Goal: Task Accomplishment & Management: Manage account settings

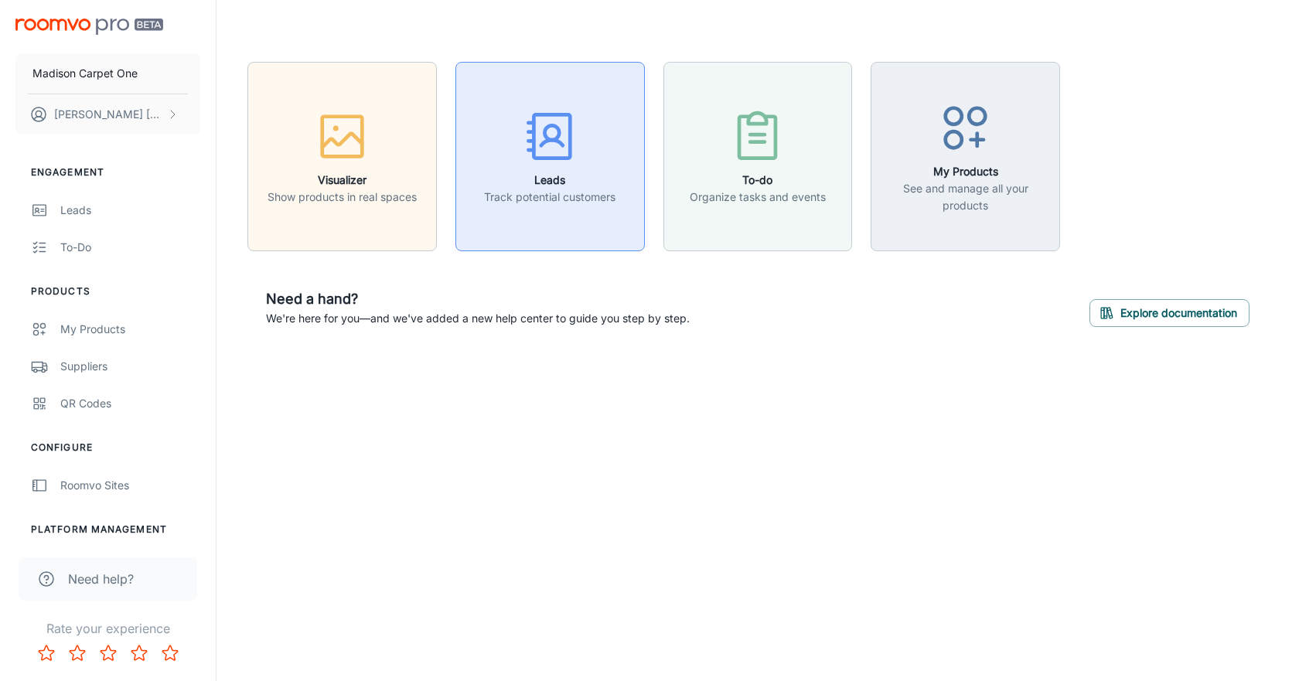
click at [576, 190] on p "Track potential customers" at bounding box center [549, 197] width 131 height 17
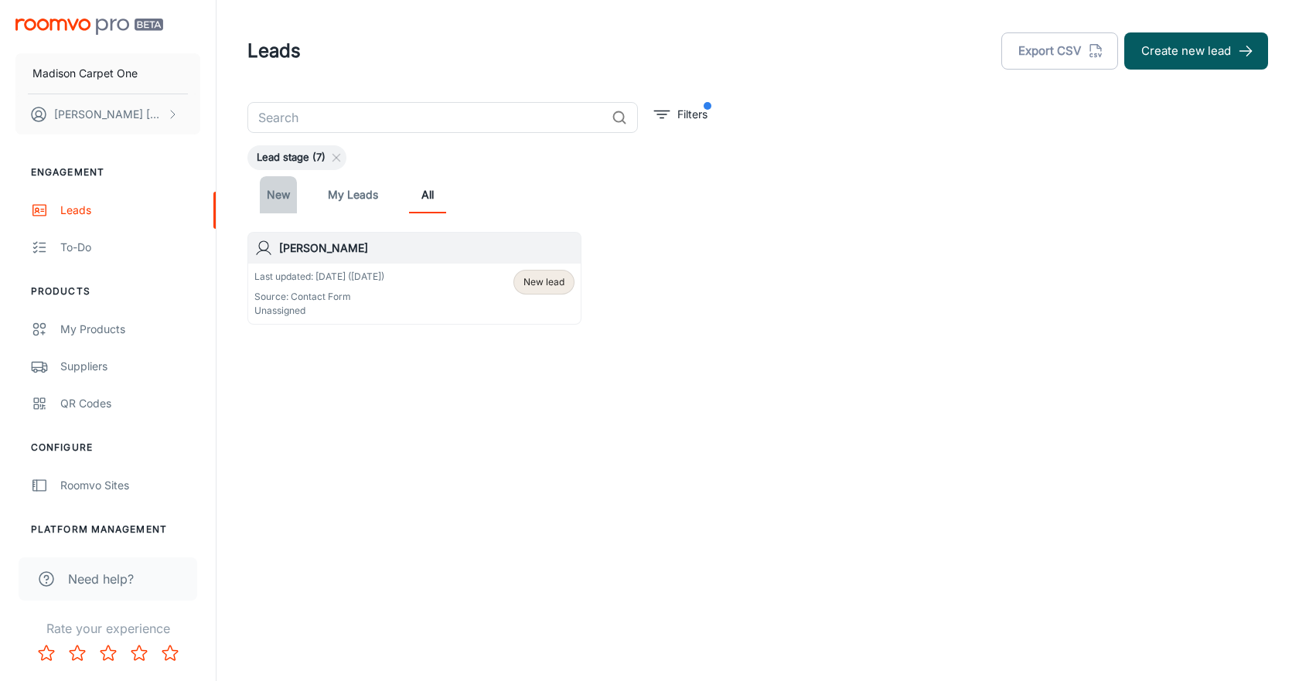
click at [283, 195] on link "New" at bounding box center [278, 194] width 37 height 37
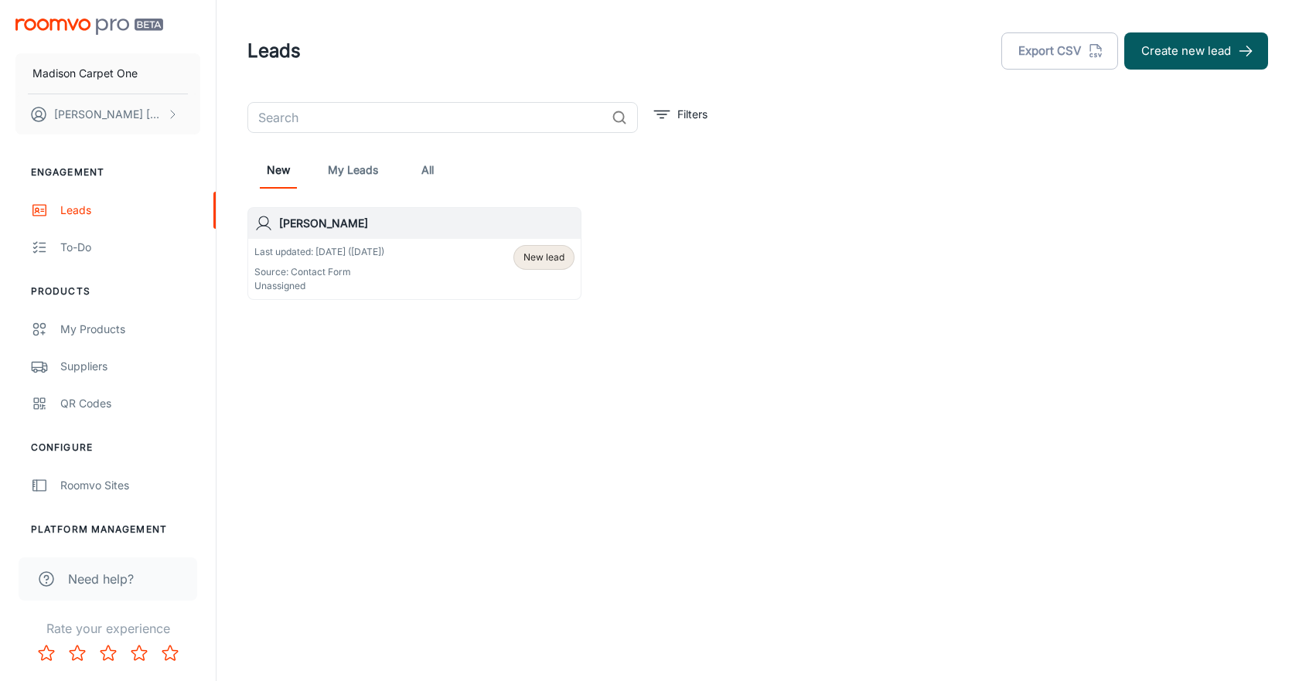
click at [338, 172] on link "My Leads" at bounding box center [353, 170] width 50 height 37
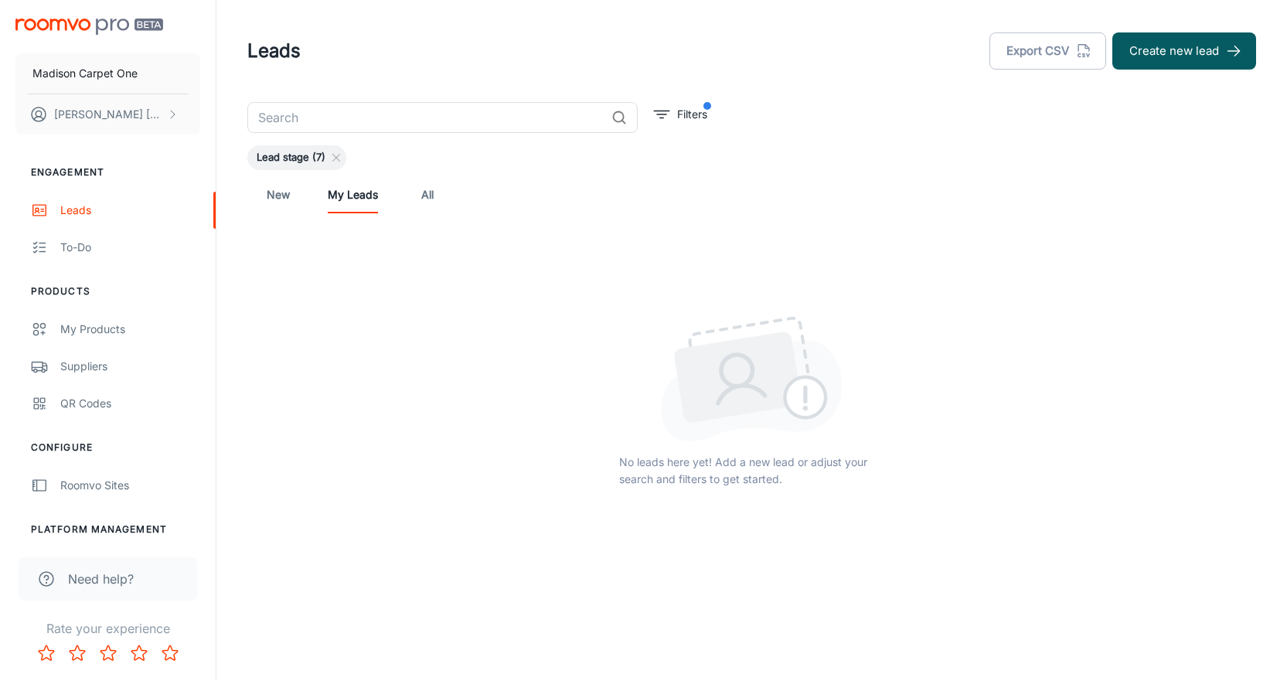
click at [421, 189] on link "All" at bounding box center [427, 194] width 37 height 37
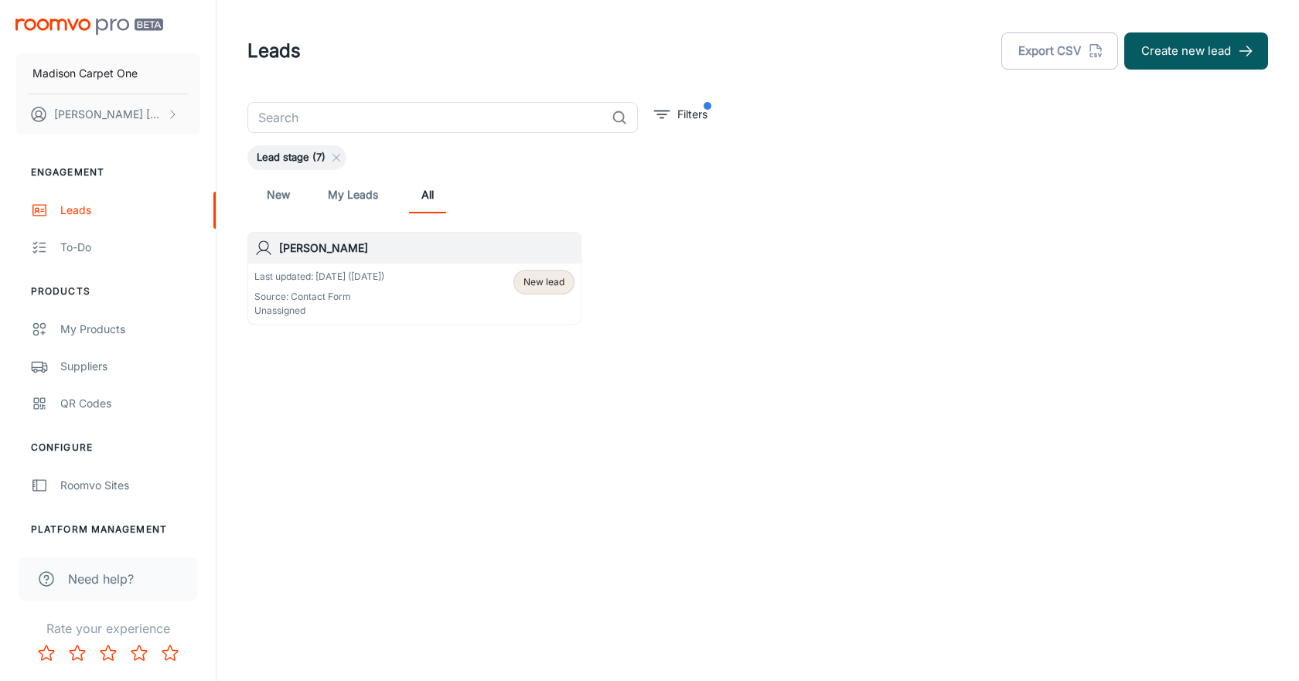
click at [281, 192] on link "New" at bounding box center [278, 194] width 37 height 37
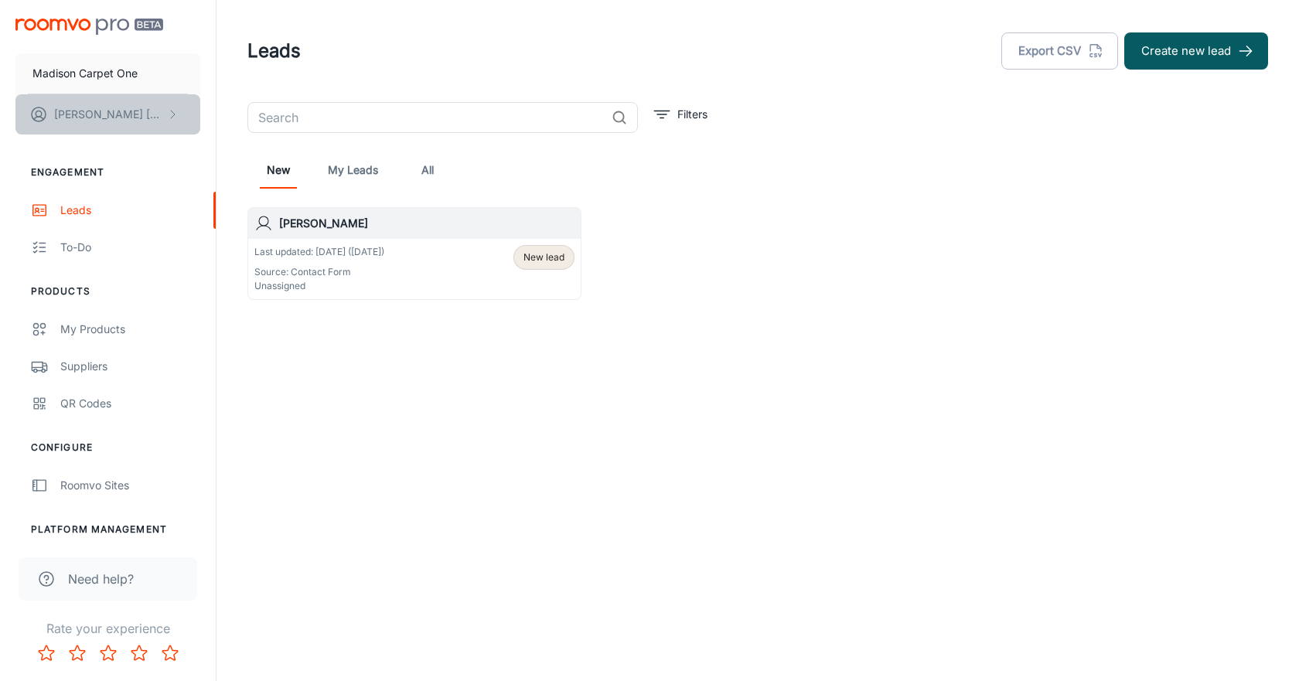
click at [90, 114] on p "[PERSON_NAME]" at bounding box center [108, 114] width 109 height 17
click at [233, 114] on li "User Profile" at bounding box center [241, 114] width 83 height 26
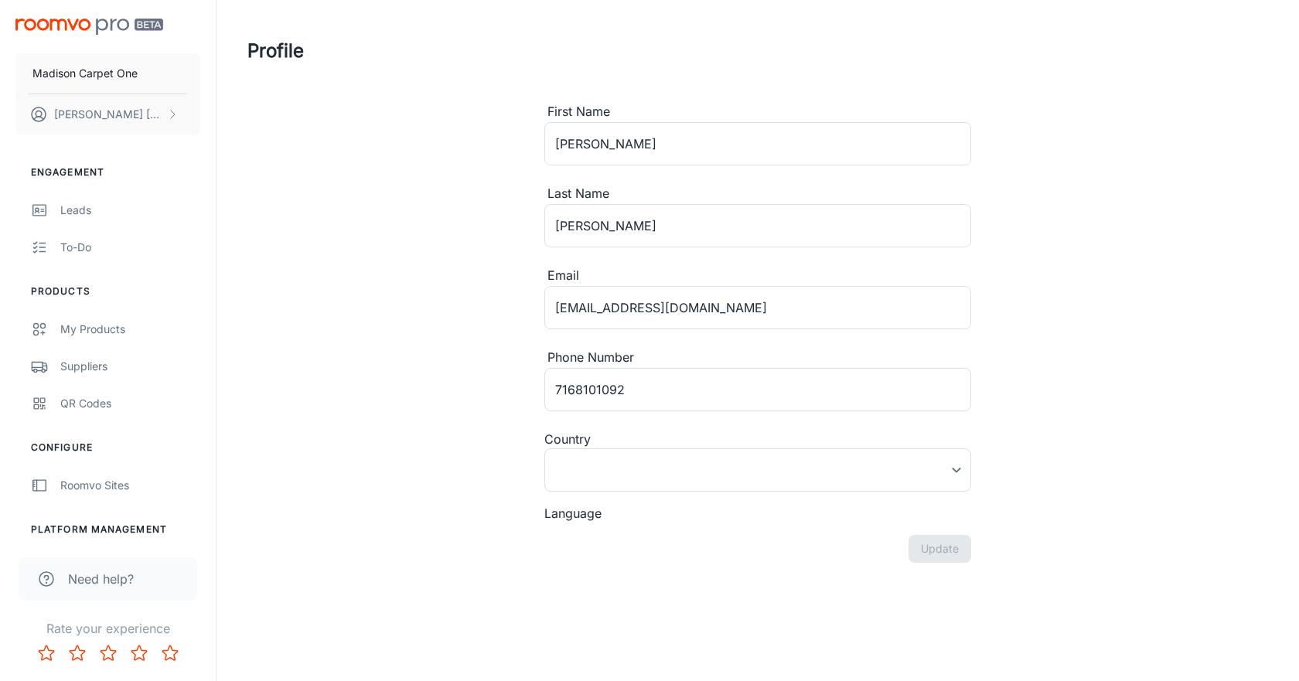
type input "United States"
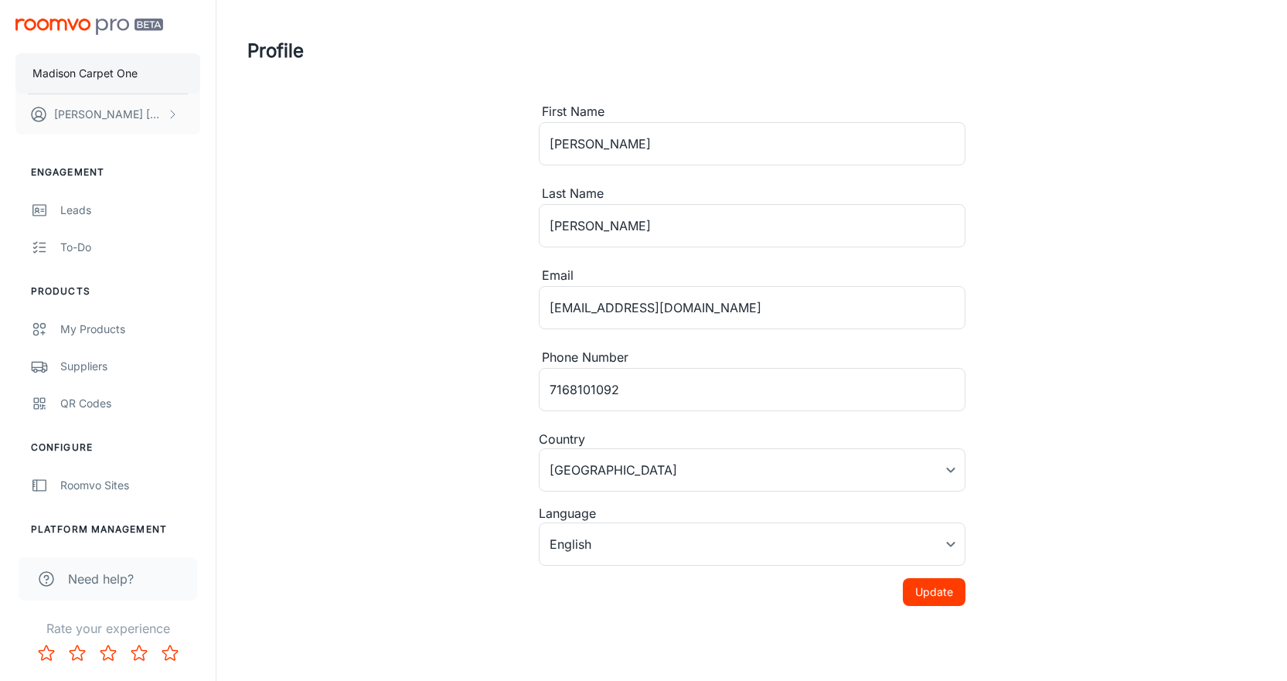
click at [92, 71] on p "Madison Carpet One" at bounding box center [84, 73] width 105 height 17
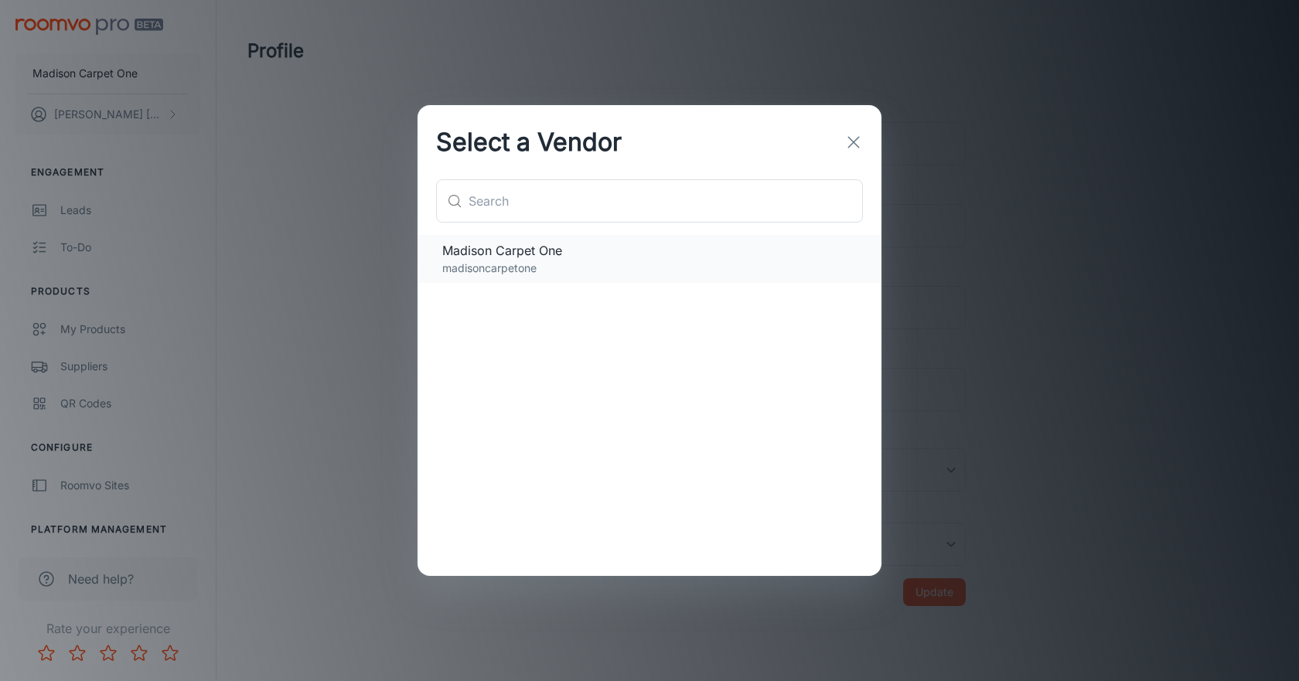
click at [509, 257] on span "Madison Carpet One" at bounding box center [649, 250] width 414 height 19
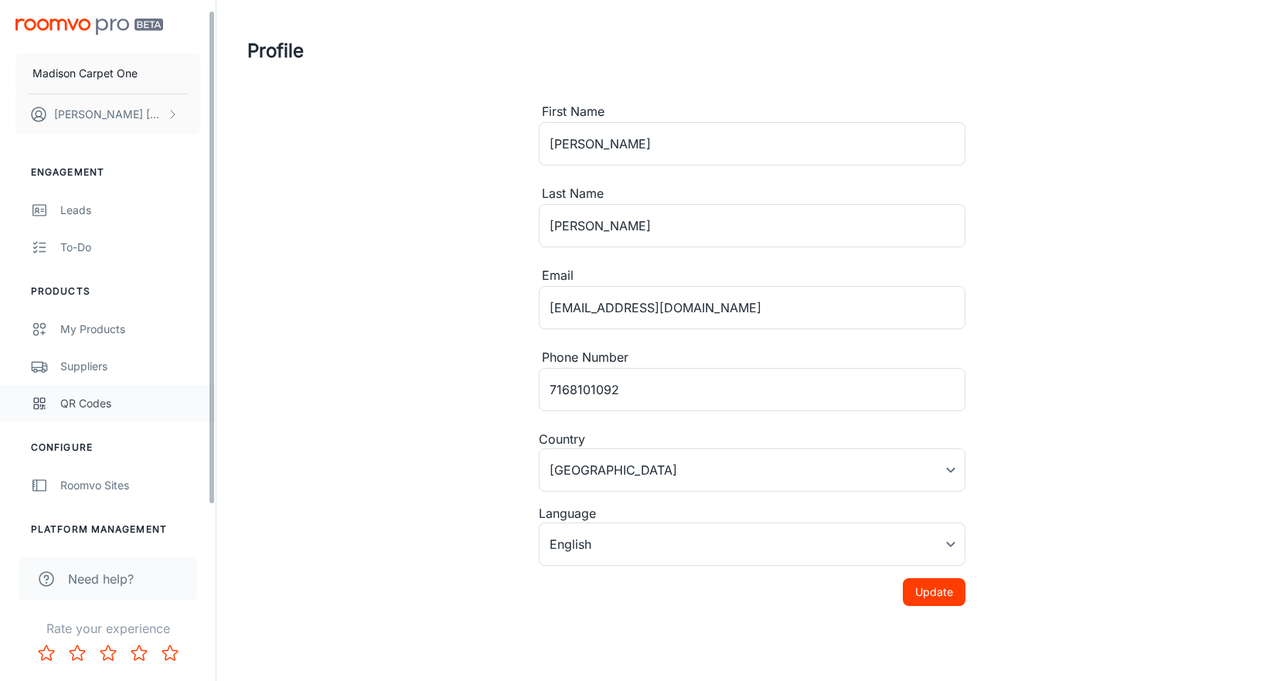
scroll to position [47, 0]
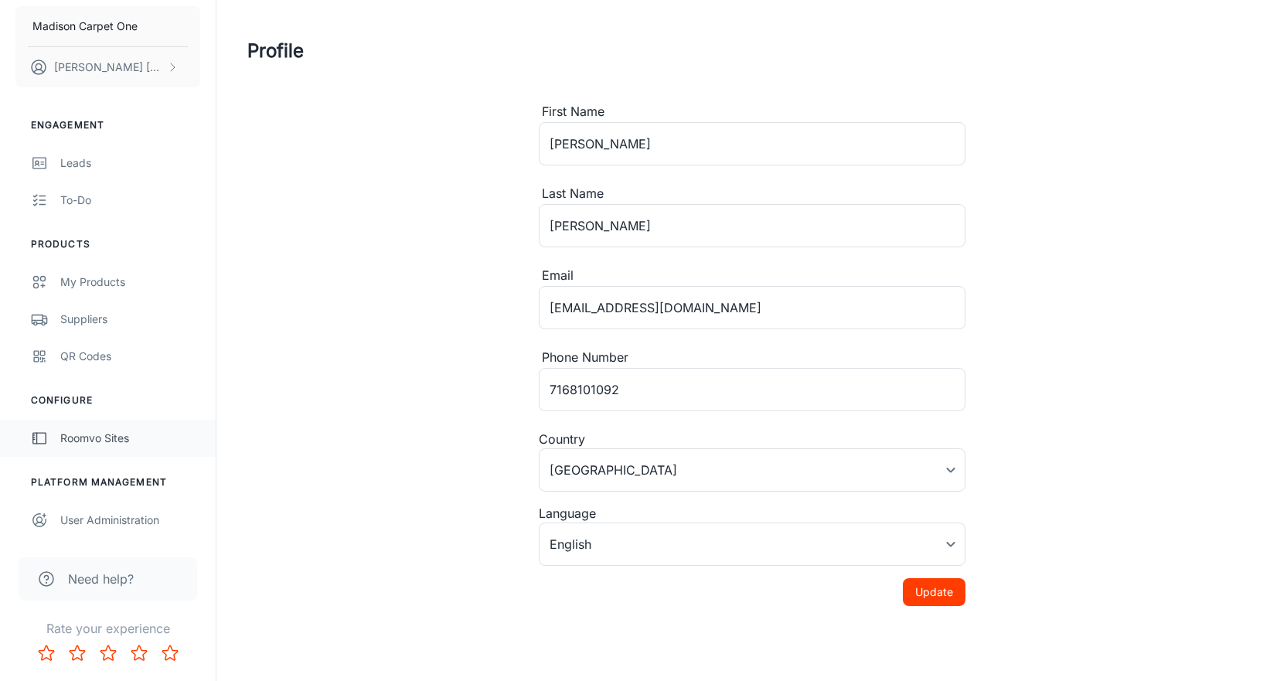
click at [115, 441] on div "Roomvo Sites" at bounding box center [130, 438] width 140 height 17
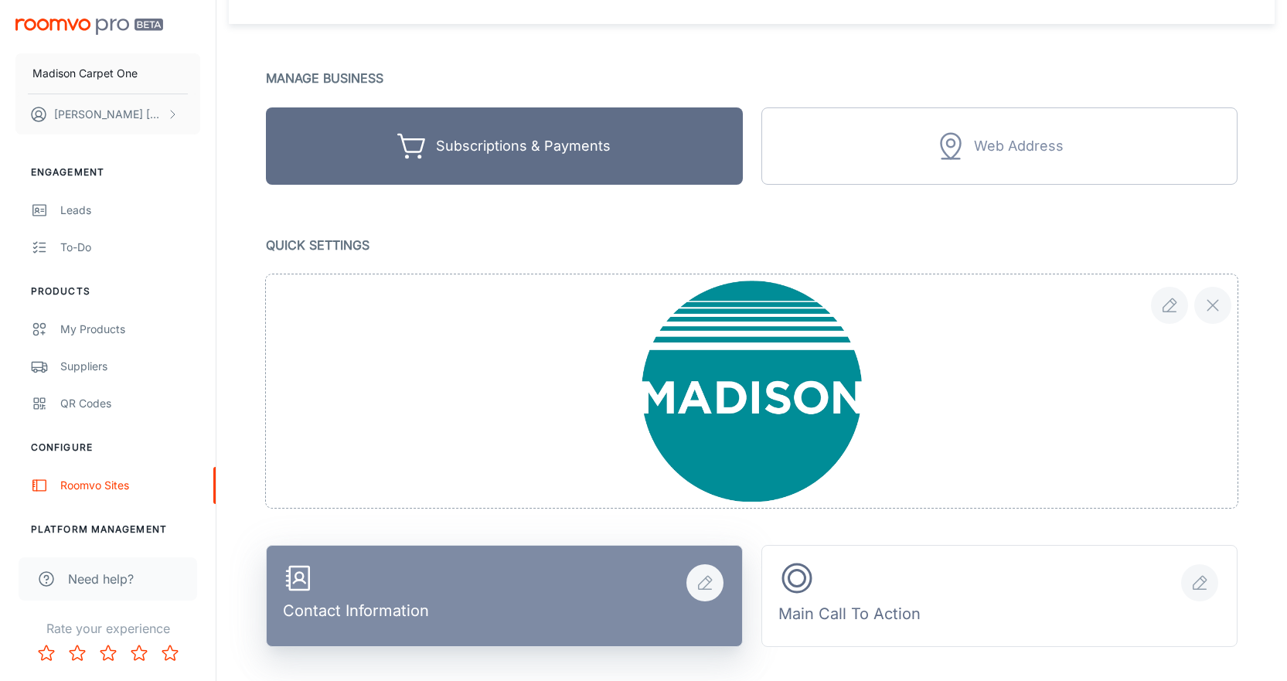
scroll to position [77, 0]
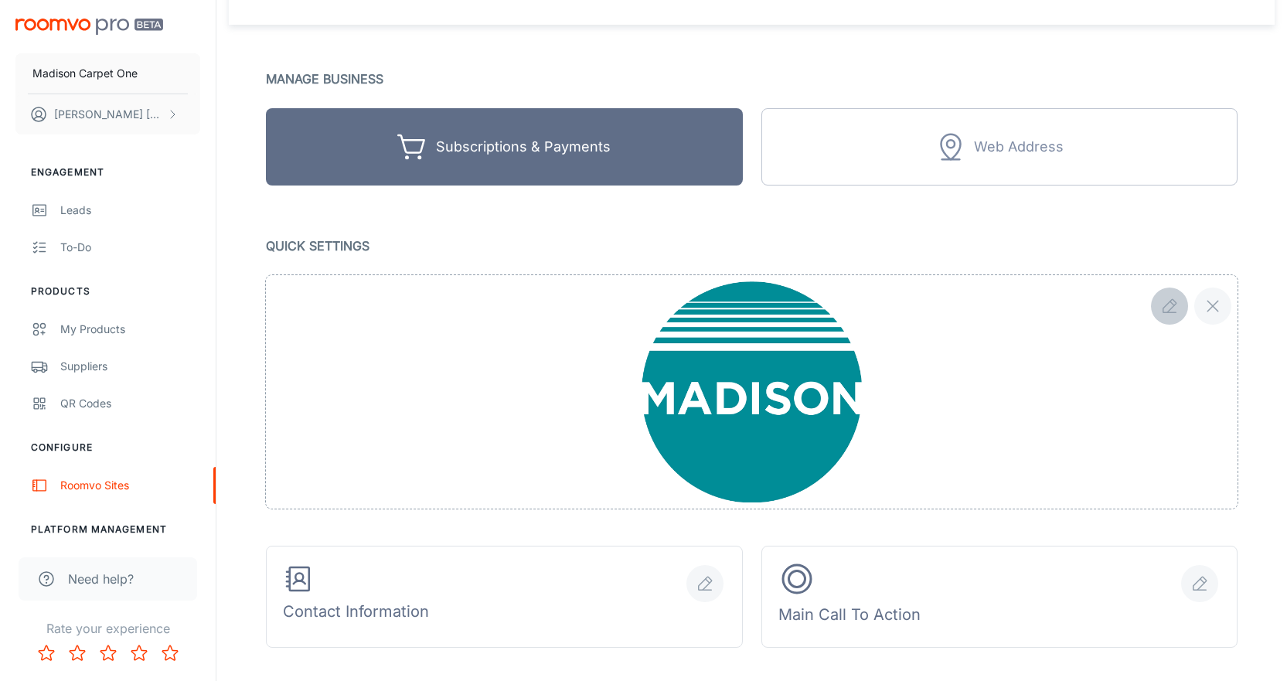
click at [1167, 302] on icon "button" at bounding box center [1169, 306] width 19 height 19
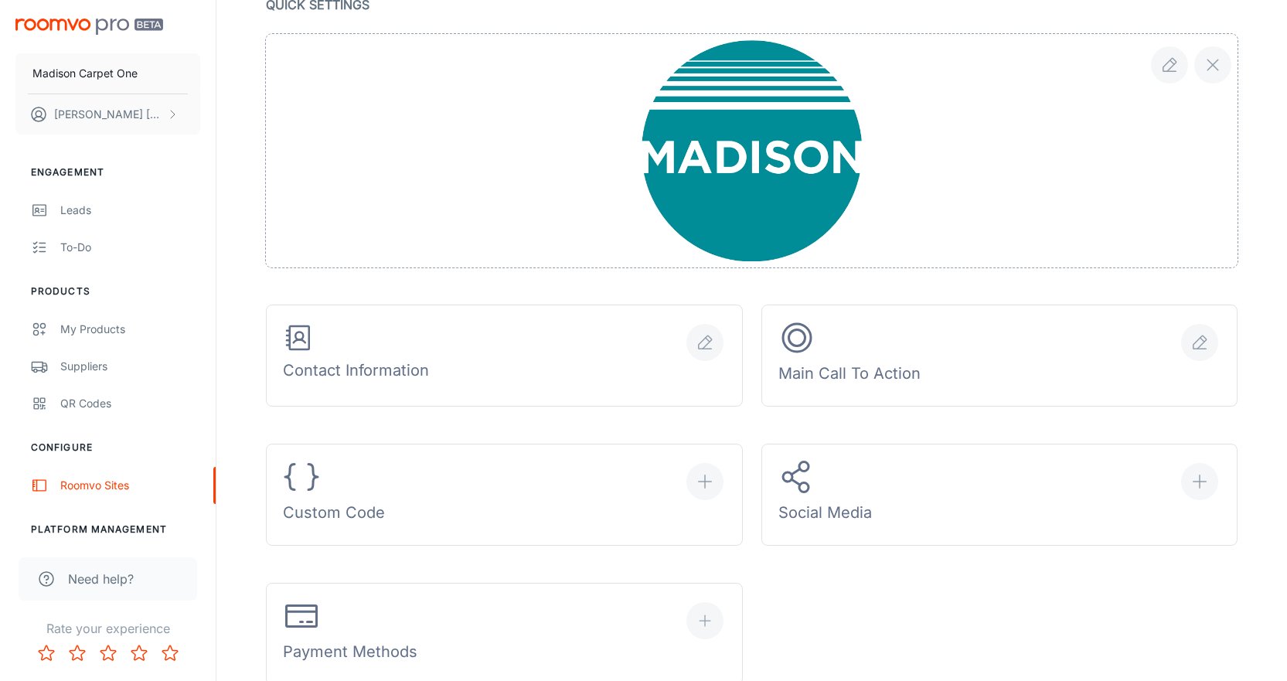
scroll to position [314, 0]
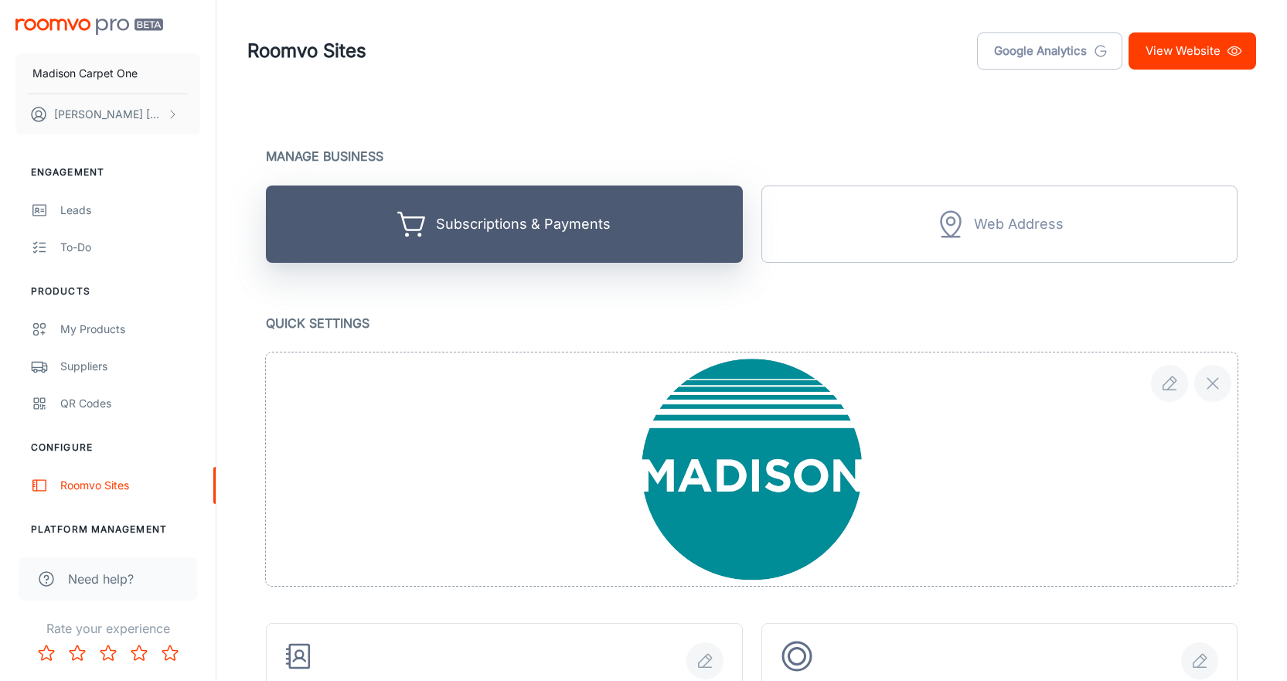
click at [445, 223] on div "Subscriptions & Payments" at bounding box center [523, 225] width 175 height 24
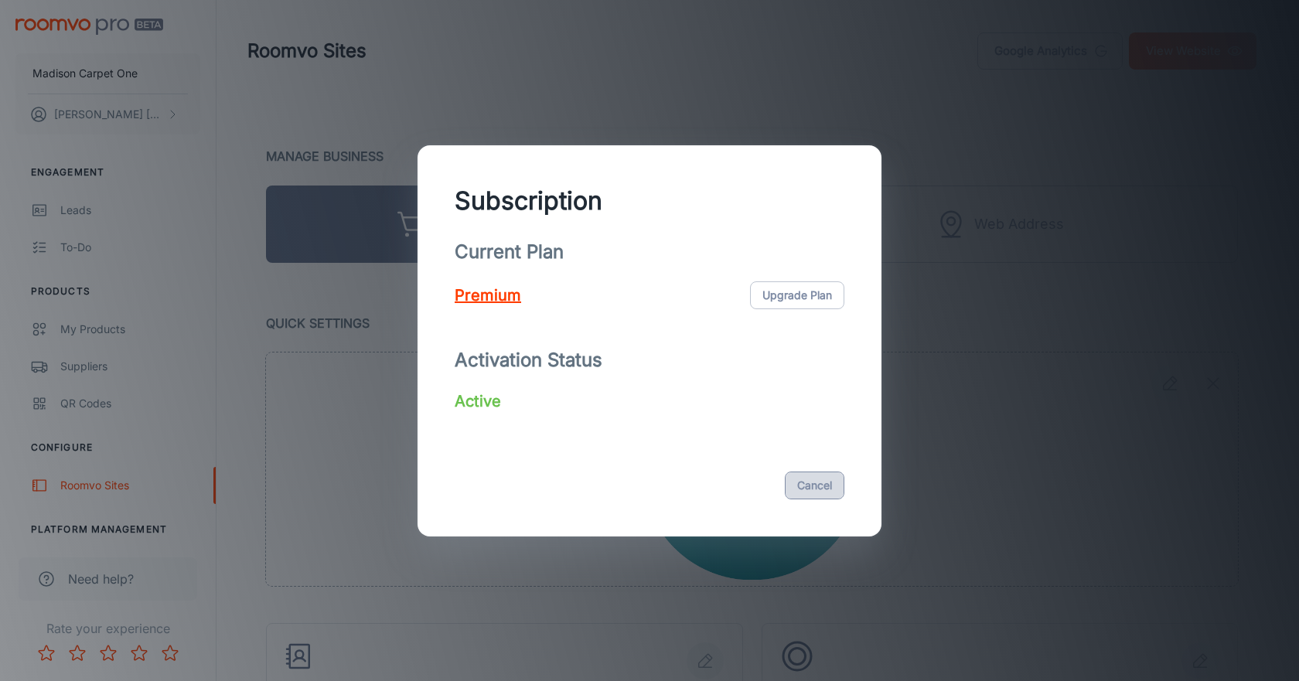
click at [820, 482] on button "Cancel" at bounding box center [815, 486] width 60 height 28
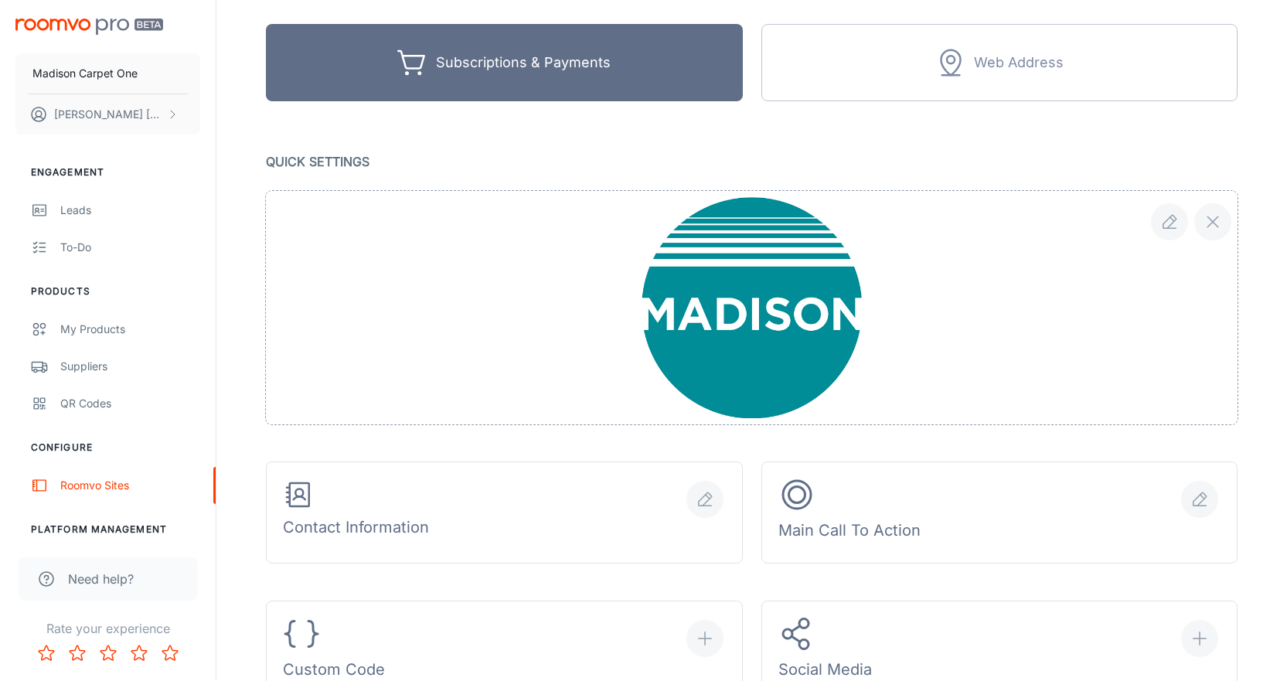
scroll to position [155, 0]
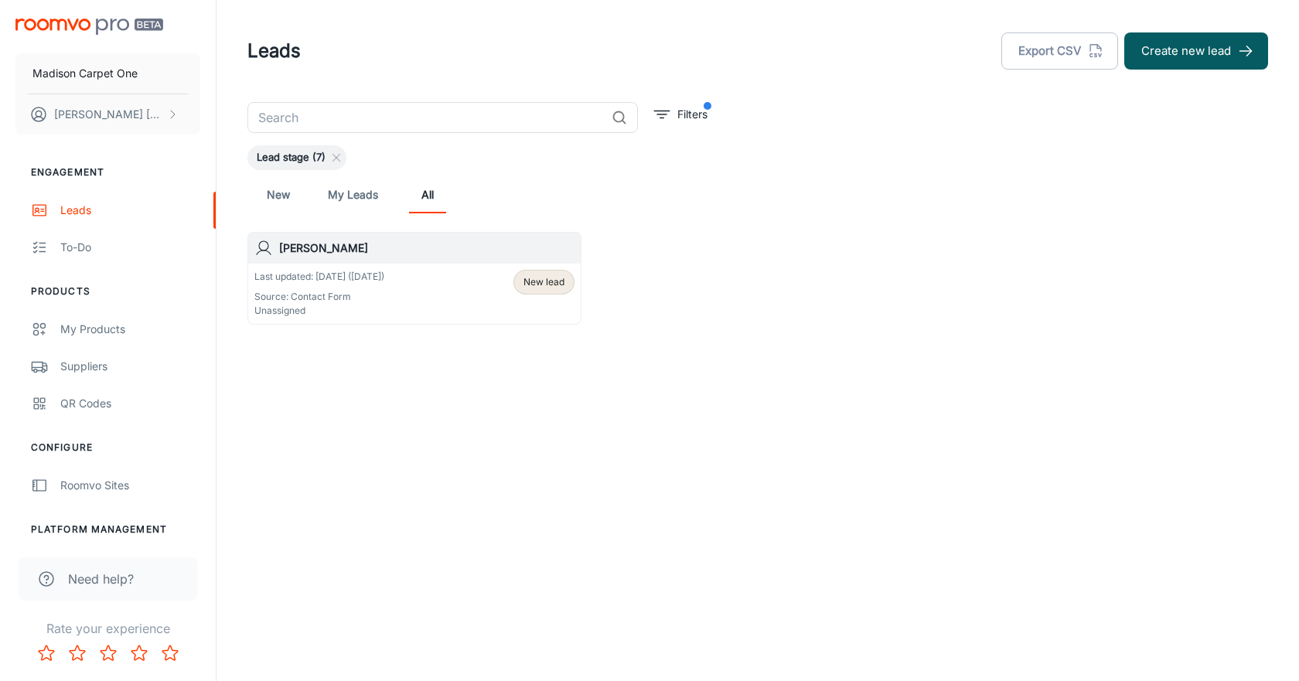
click at [347, 197] on link "My Leads" at bounding box center [353, 194] width 50 height 37
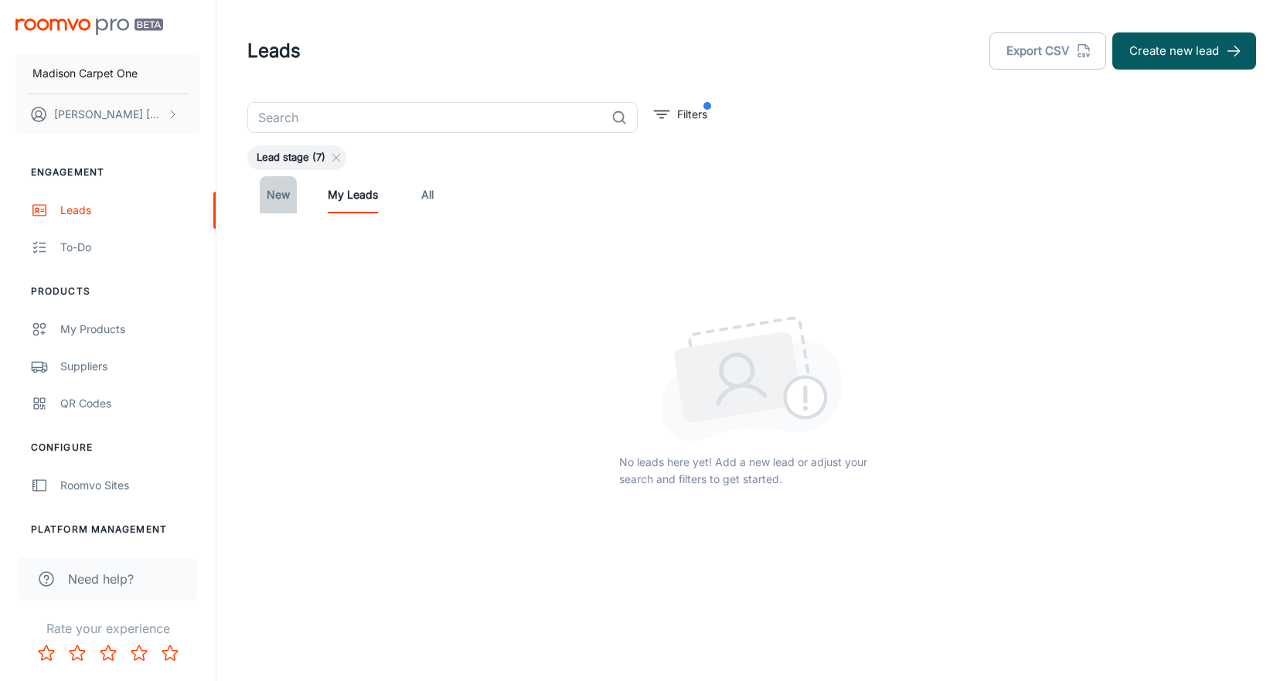
click at [266, 196] on link "New" at bounding box center [278, 194] width 37 height 37
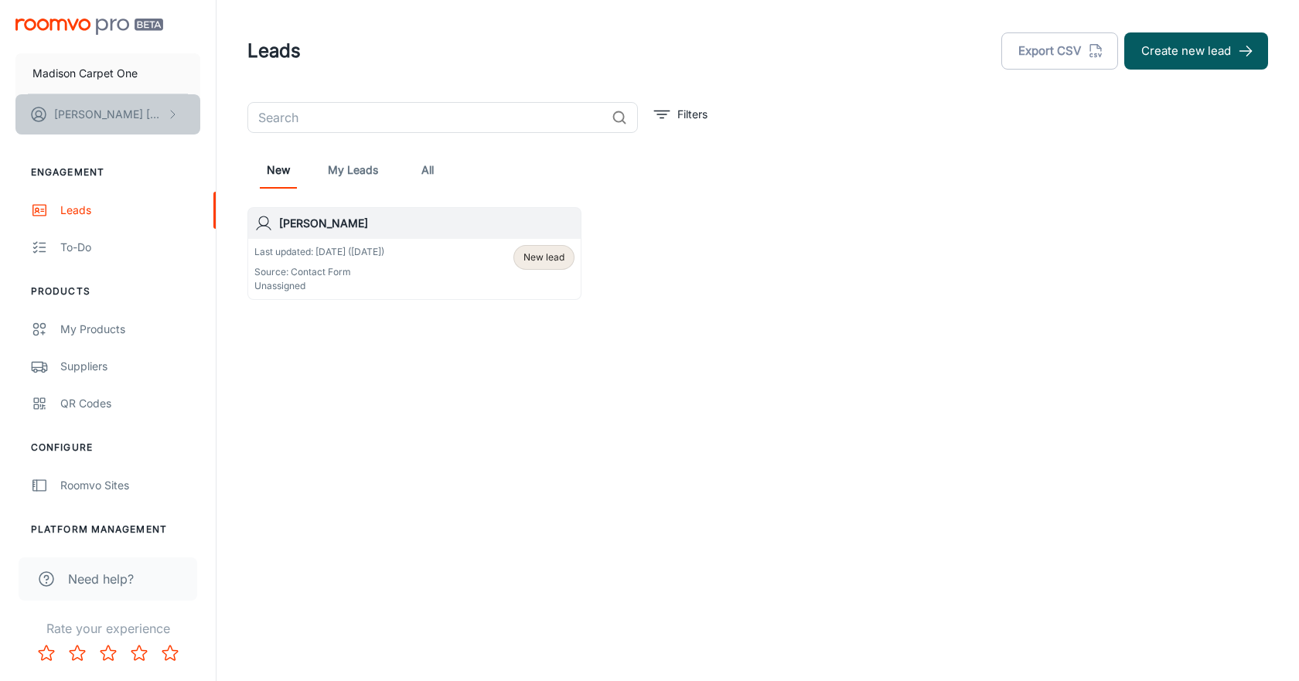
click at [125, 110] on p "[PERSON_NAME]" at bounding box center [108, 114] width 109 height 17
click at [72, 19] on div at bounding box center [649, 340] width 1299 height 681
click at [109, 583] on span "Need help?" at bounding box center [101, 579] width 66 height 19
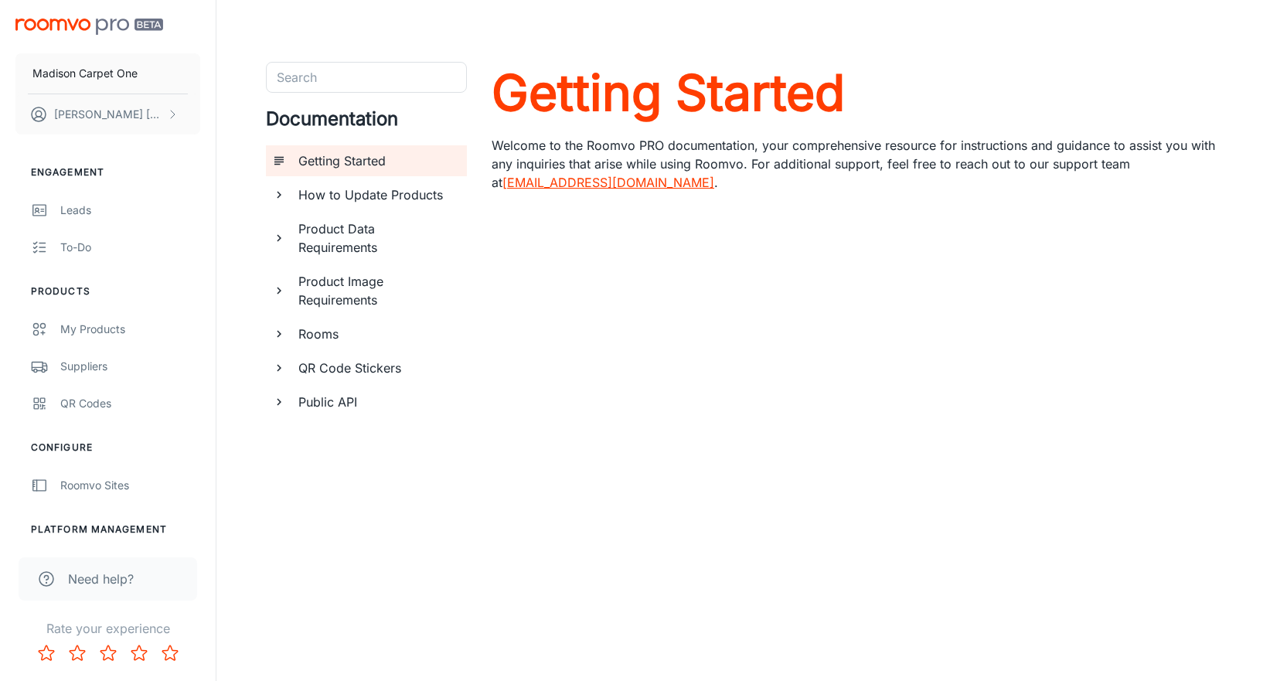
click at [237, 75] on div "Search Search Documentation Getting Started How to Update Products Product Data…" at bounding box center [752, 340] width 1046 height 556
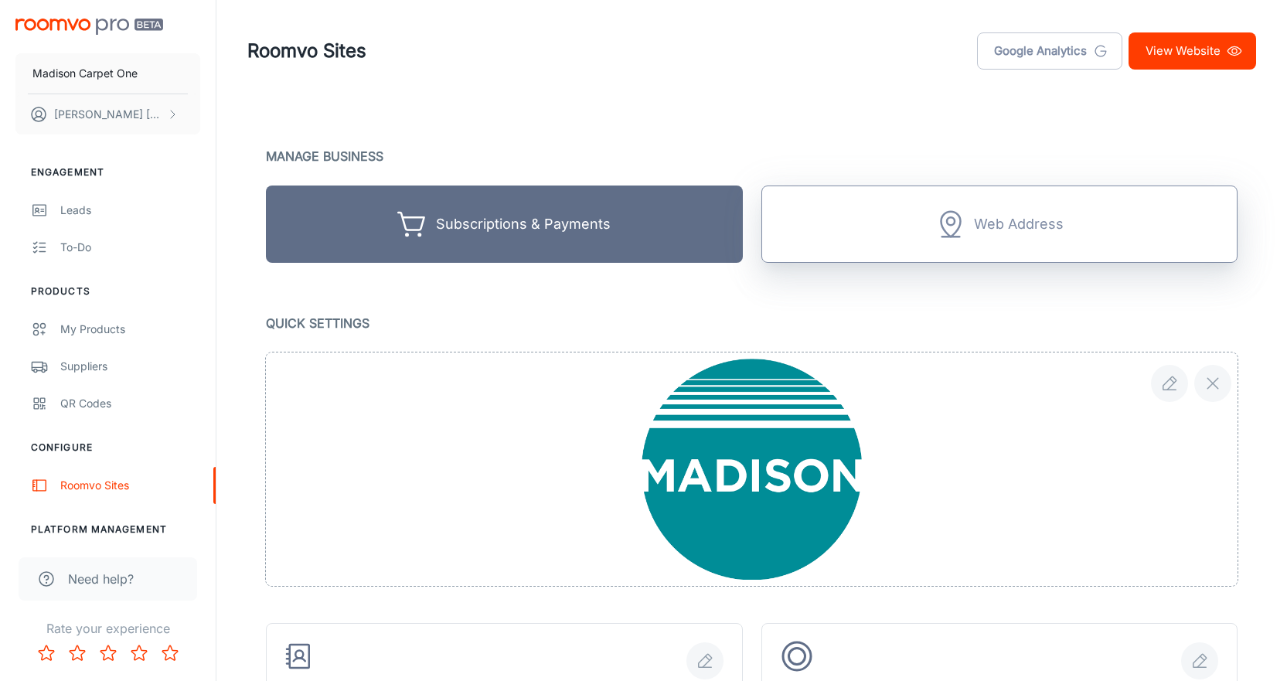
click at [874, 232] on button "Web Address" at bounding box center [999, 224] width 477 height 77
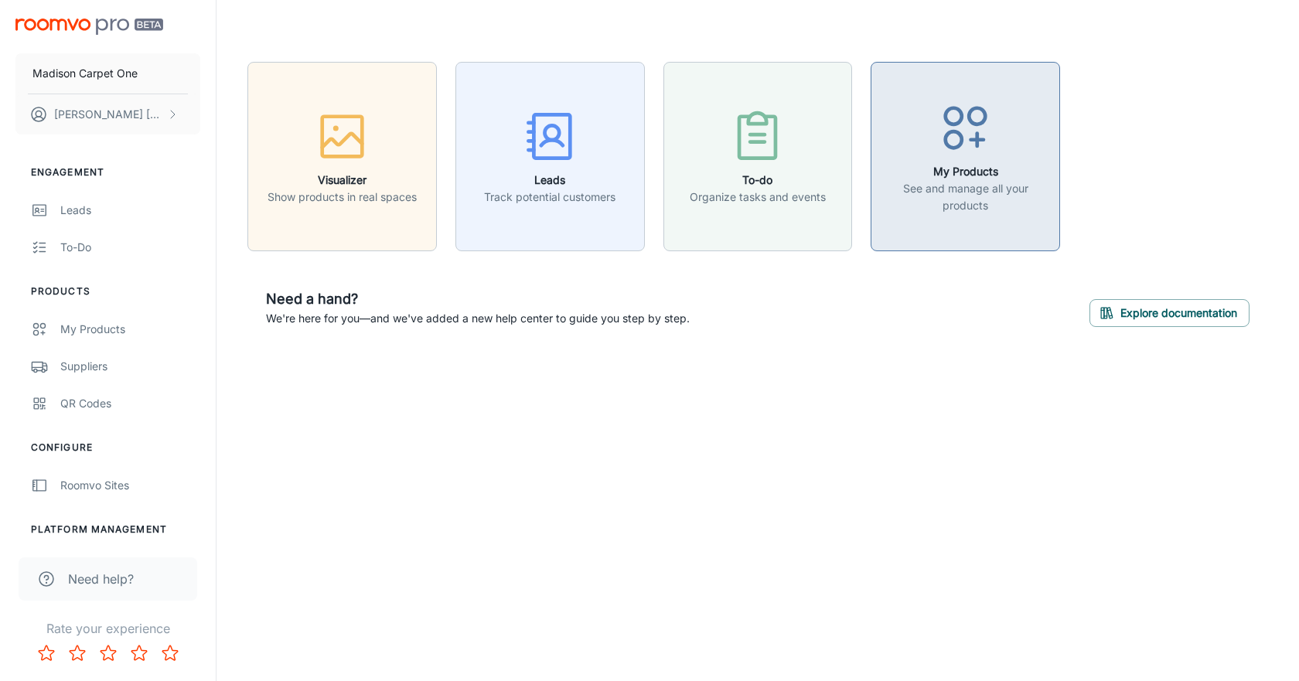
click at [931, 223] on button "My Products See and manage all your products" at bounding box center [964, 156] width 189 height 189
click at [544, 210] on button "Leads Track potential customers" at bounding box center [549, 156] width 189 height 189
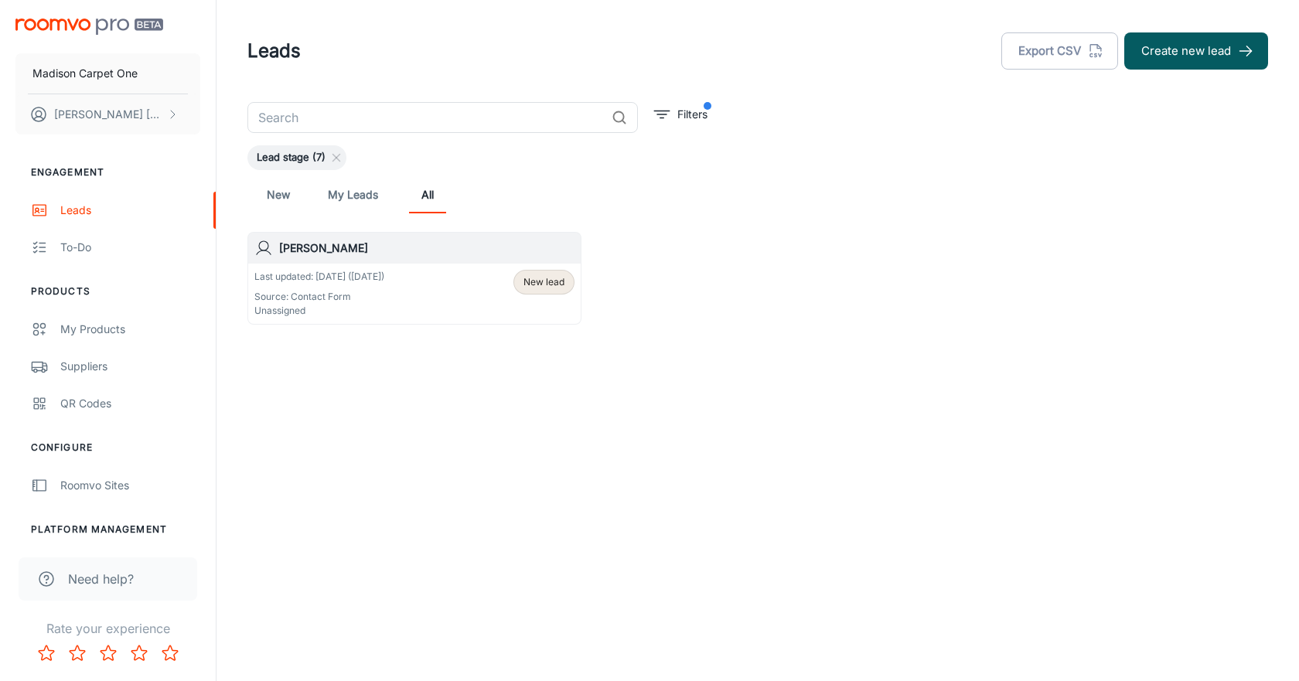
drag, startPoint x: 584, startPoint y: 421, endPoint x: 485, endPoint y: 312, distance: 147.2
click at [558, 315] on div "Leads Export CSV Create new lead ​ Filters Lead stage (7) New My Leads All Mark…" at bounding box center [757, 218] width 1082 height 436
